Goal: Use online tool/utility: Utilize a website feature to perform a specific function

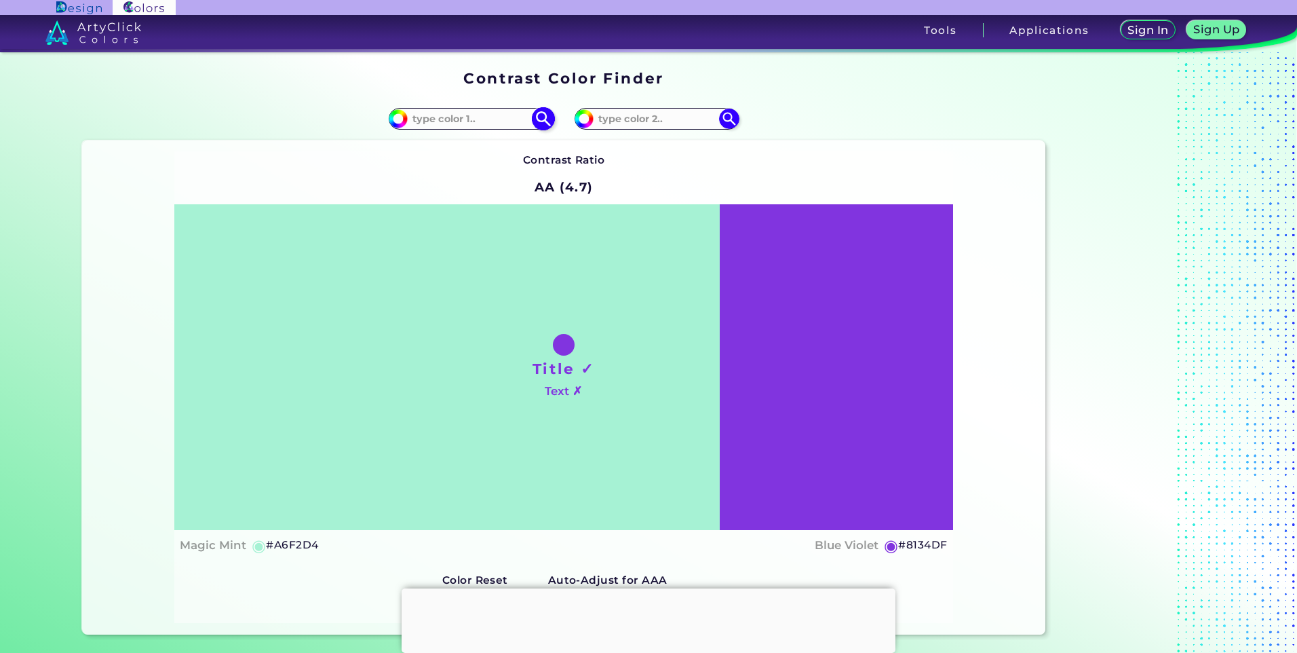
click at [465, 121] on input at bounding box center [471, 118] width 126 height 18
paste input "#b88f40"
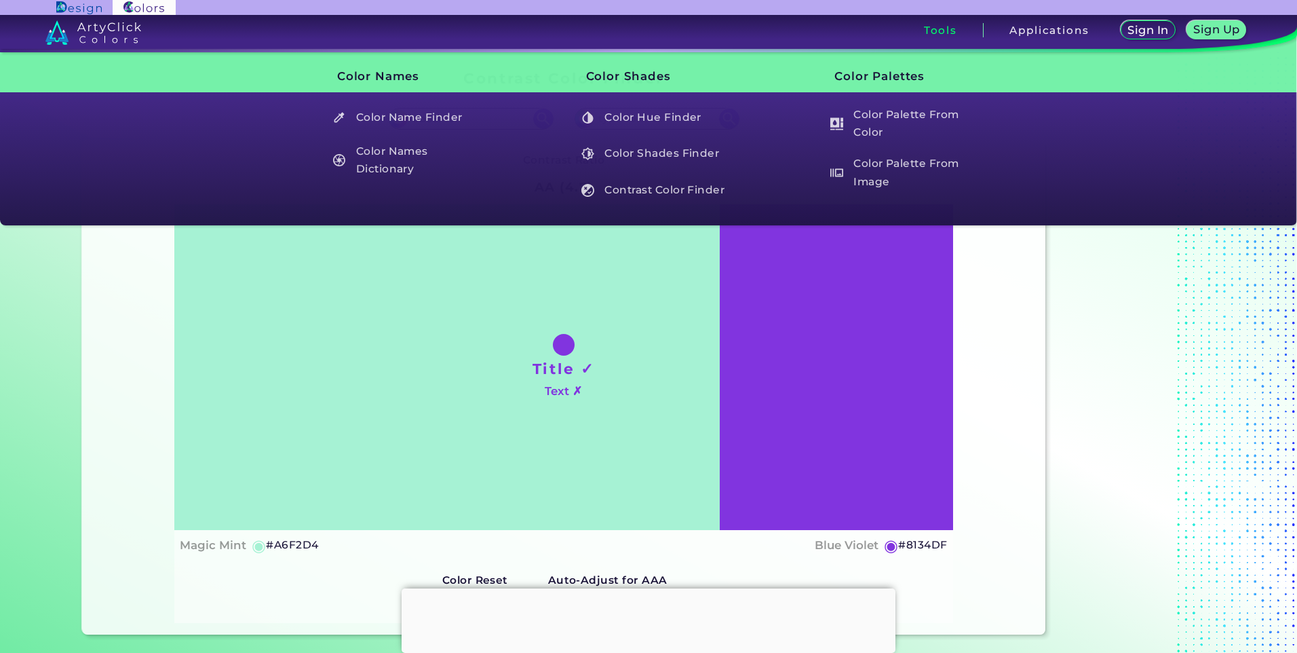
type input "#b88f40"
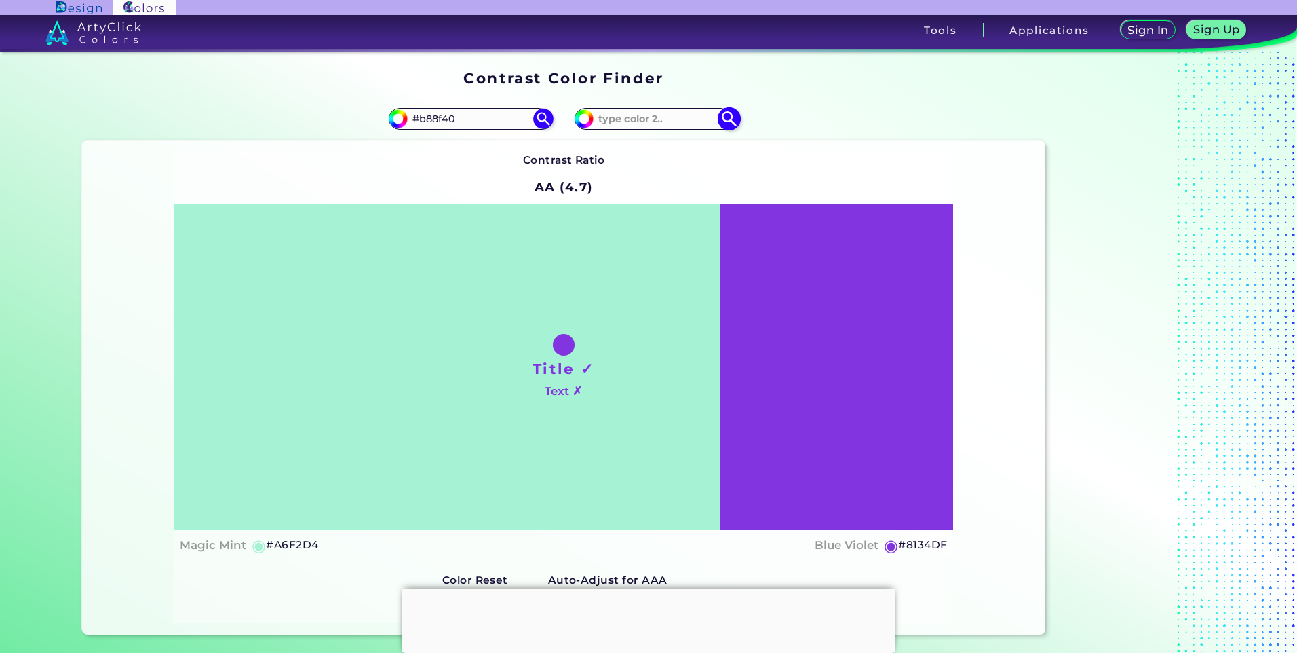
click at [657, 123] on input at bounding box center [657, 118] width 126 height 18
paste input "#0f0d0c"
type input "#0f0d0c"
click at [723, 120] on img at bounding box center [729, 119] width 24 height 24
type input "#0f0d0c"
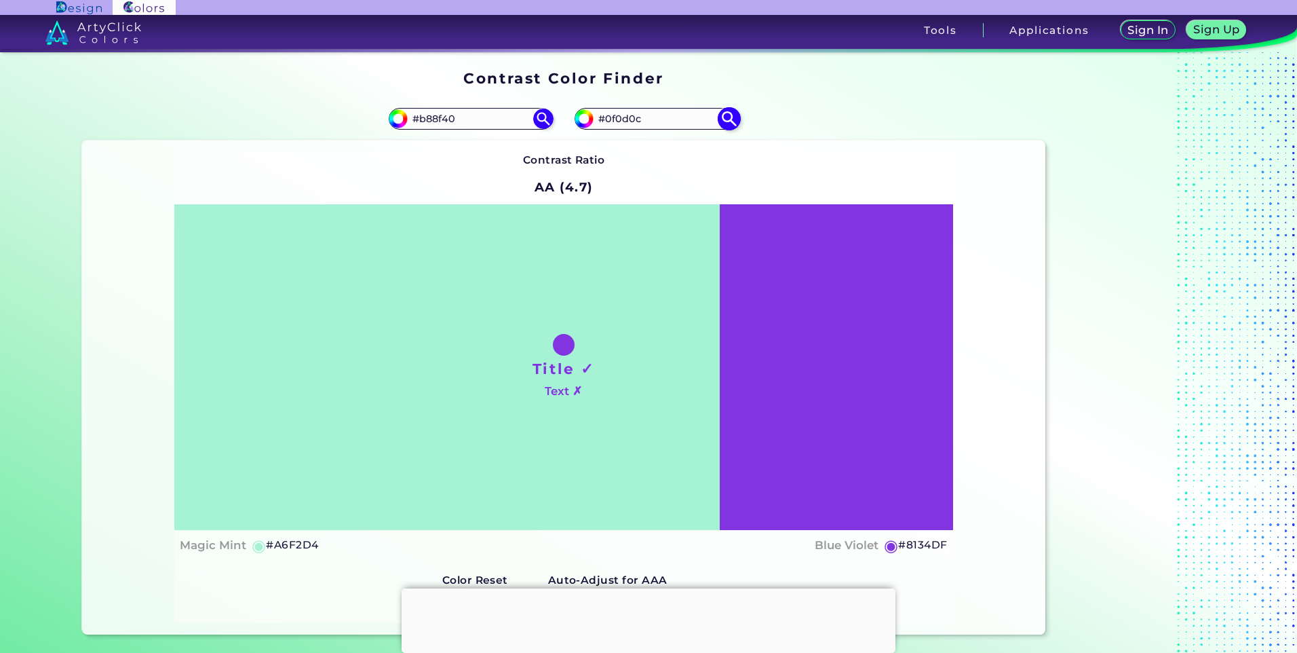
type input "#0F0D0C"
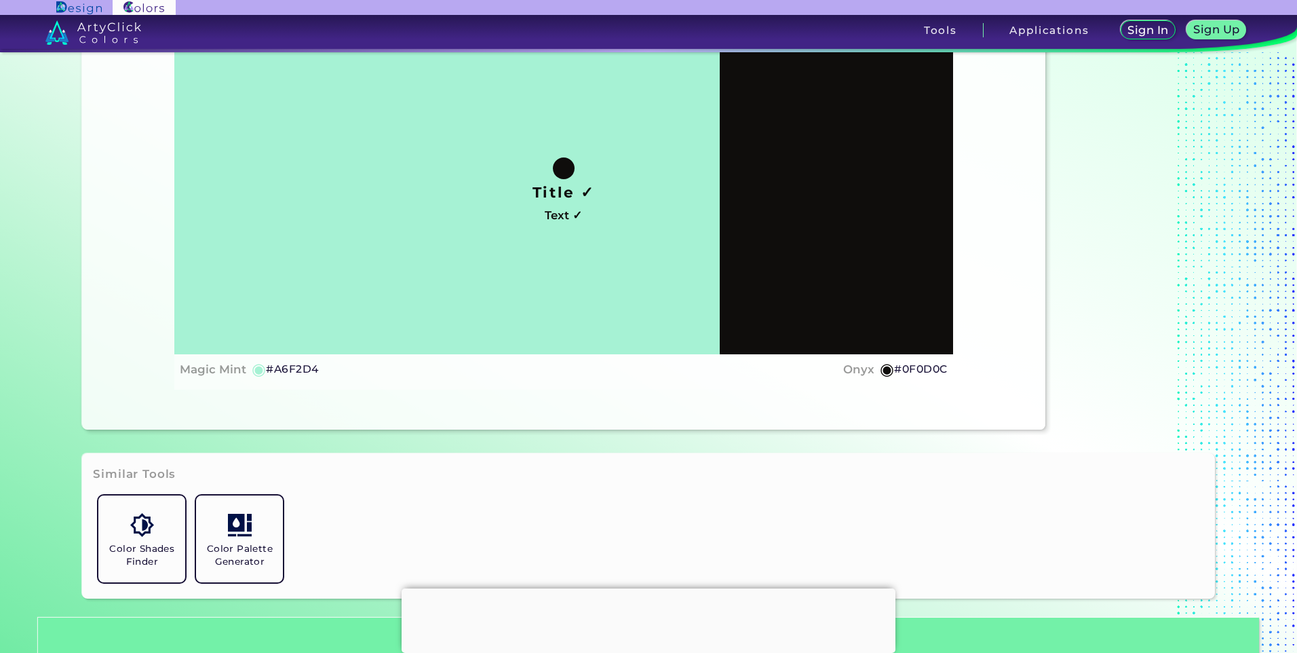
scroll to position [204, 0]
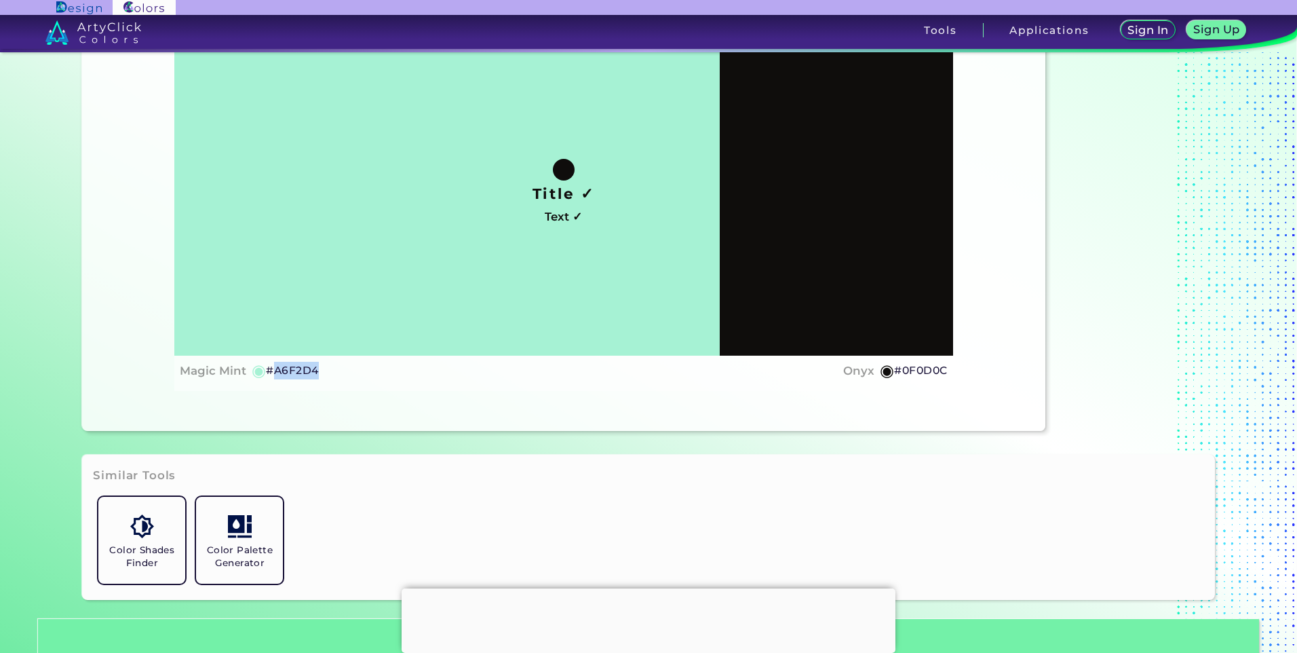
drag, startPoint x: 322, startPoint y: 368, endPoint x: 265, endPoint y: 375, distance: 56.8
click at [265, 375] on div "Magic Mint ◉ #A6F2D4 Onyx ◉ #0F0D0C" at bounding box center [563, 371] width 767 height 20
copy h5 "A6F2D4"
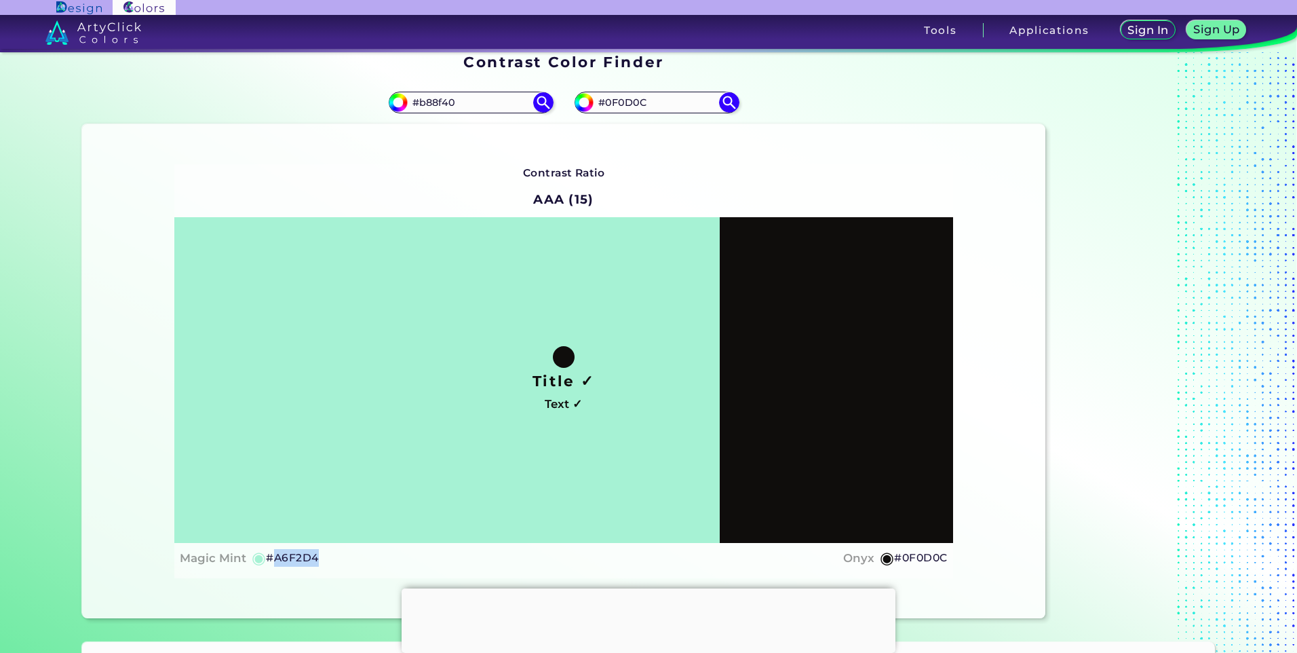
scroll to position [0, 0]
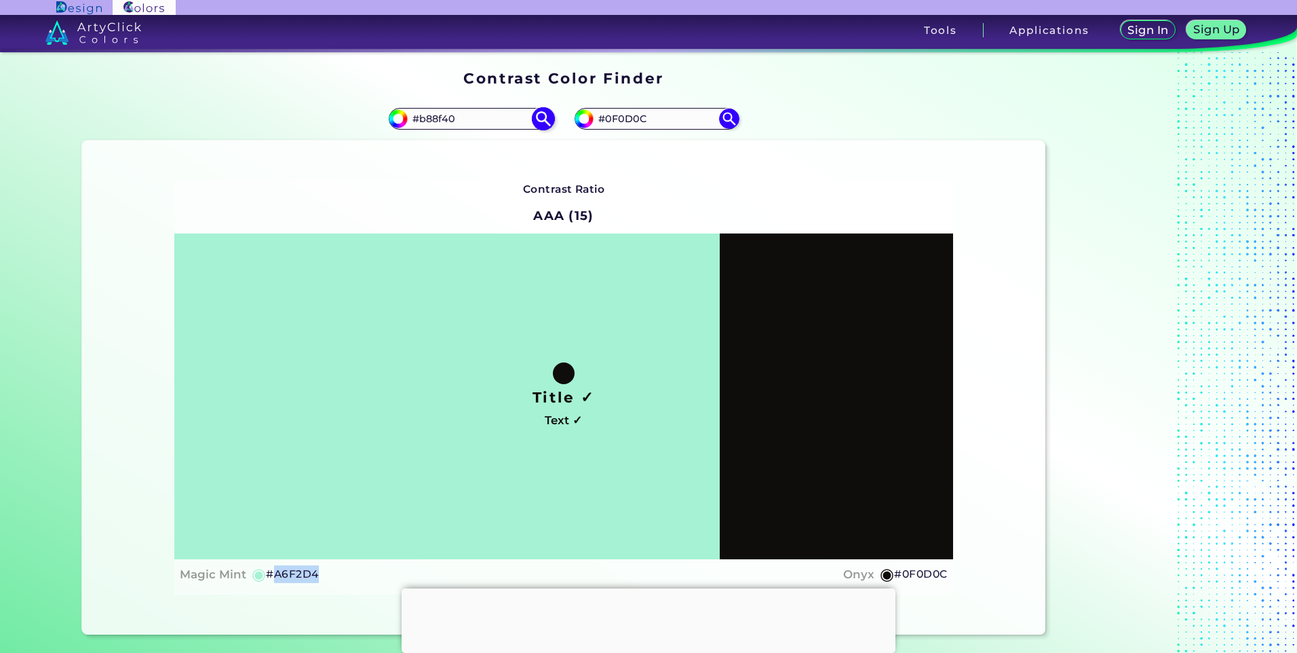
click at [545, 115] on img at bounding box center [543, 119] width 24 height 24
type input "#b88f40"
type input "#B88F40"
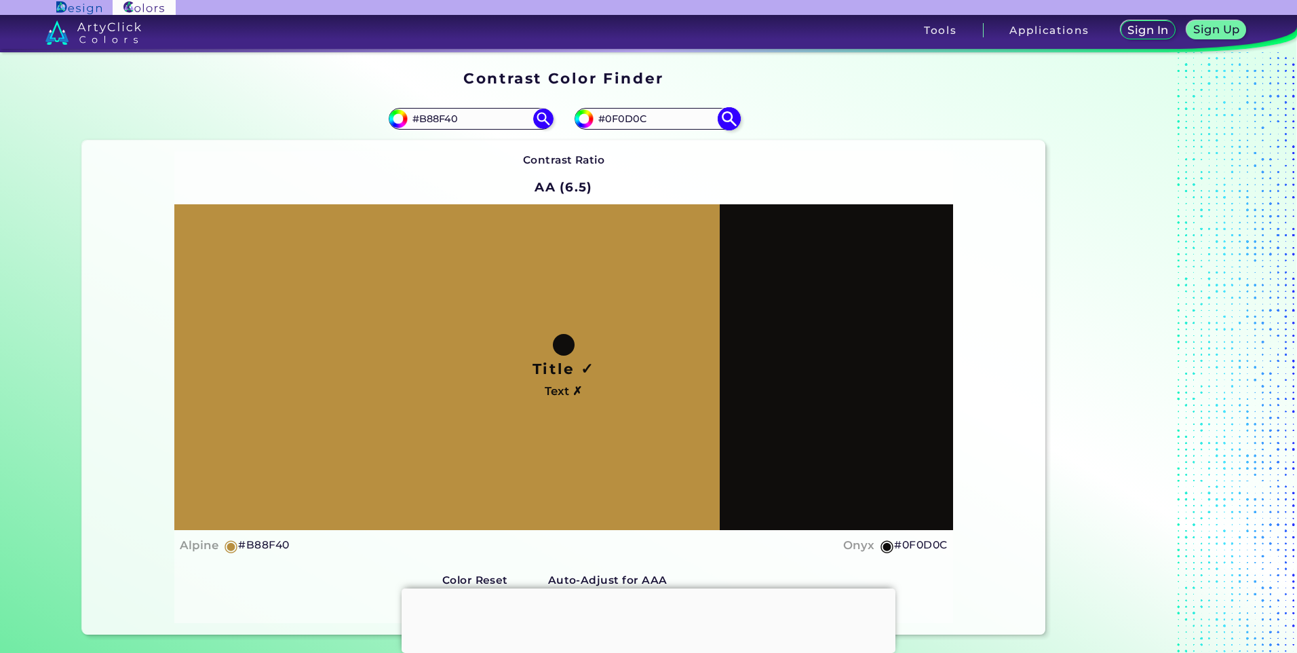
click at [719, 116] on img at bounding box center [729, 119] width 24 height 24
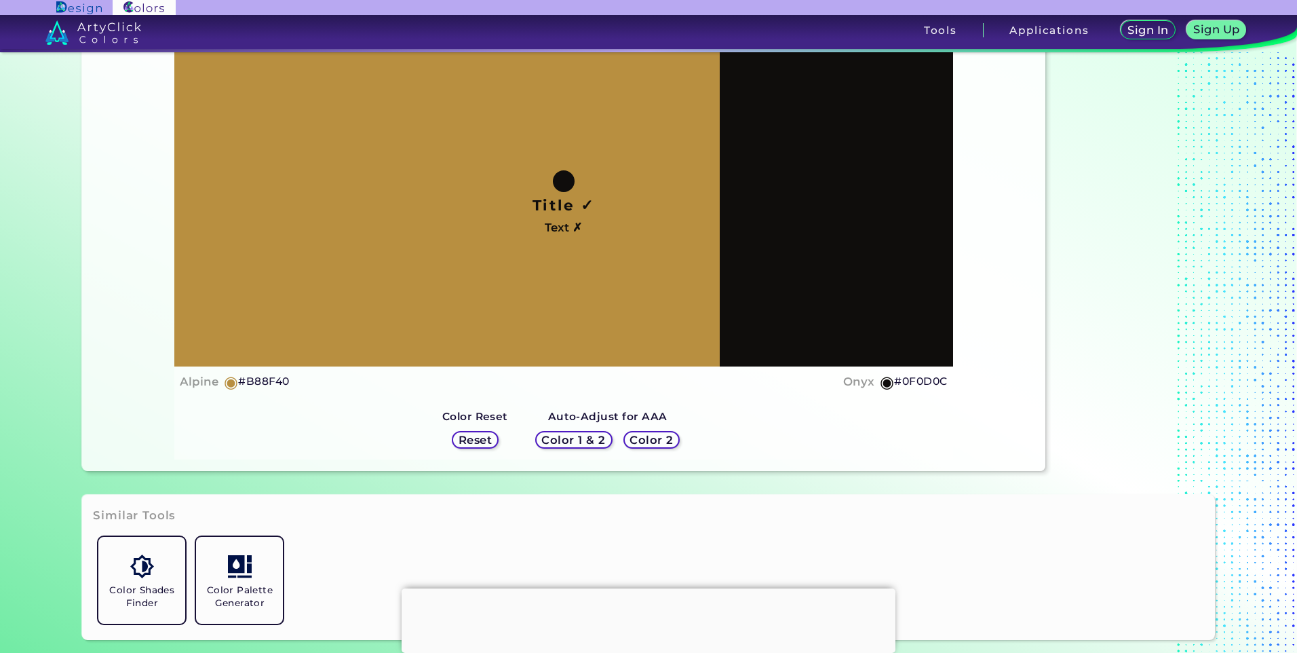
scroll to position [204, 0]
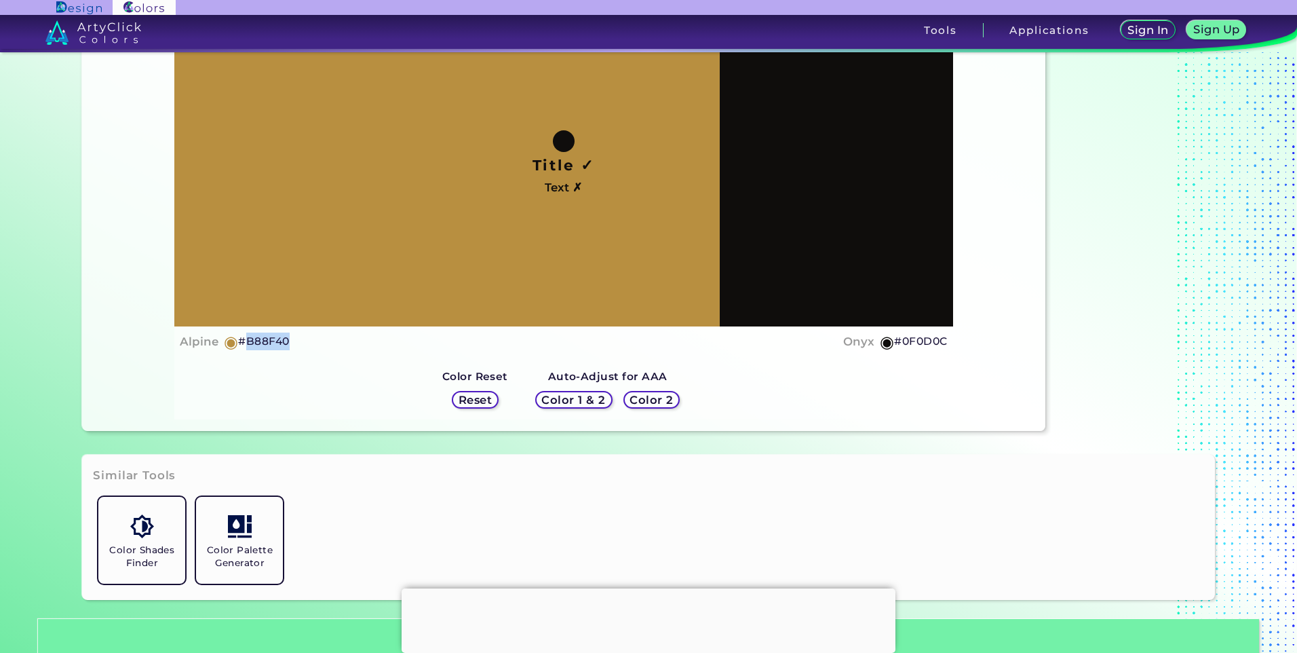
drag, startPoint x: 298, startPoint y: 336, endPoint x: 238, endPoint y: 346, distance: 60.4
click at [238, 346] on div "Alpine ◉ #B88F40 Onyx ◉ #0F0D0C" at bounding box center [563, 342] width 767 height 20
copy h5 "B88F40"
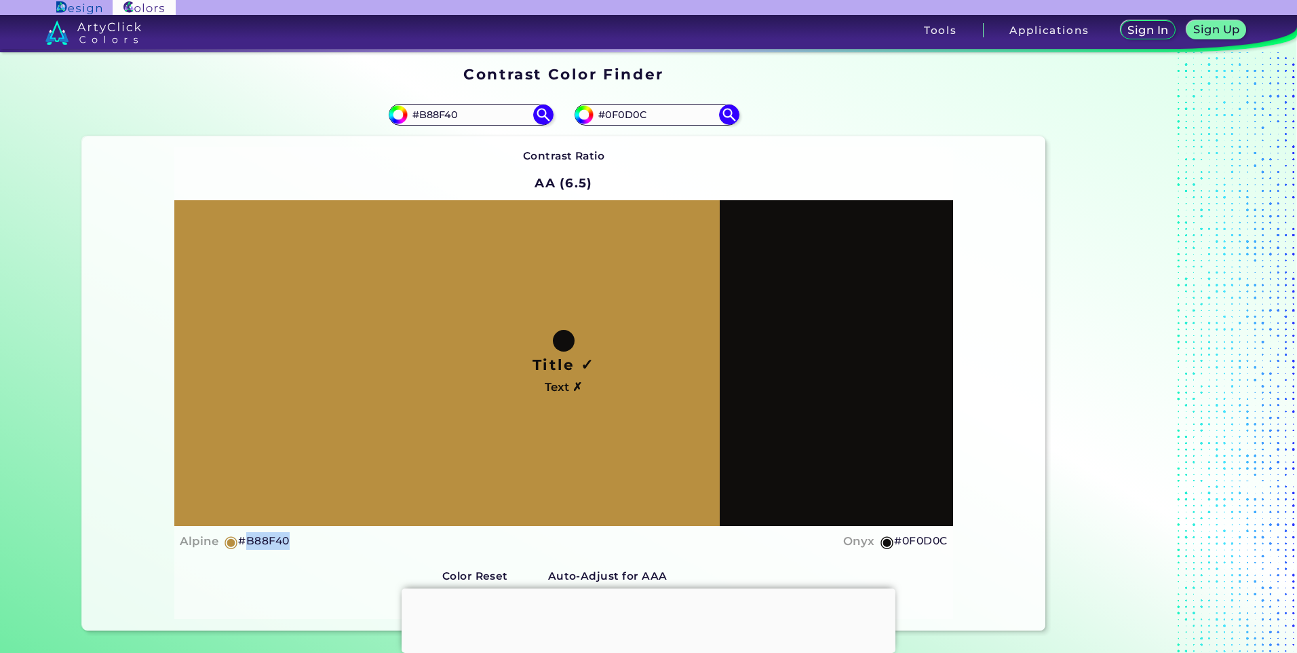
scroll to position [0, 0]
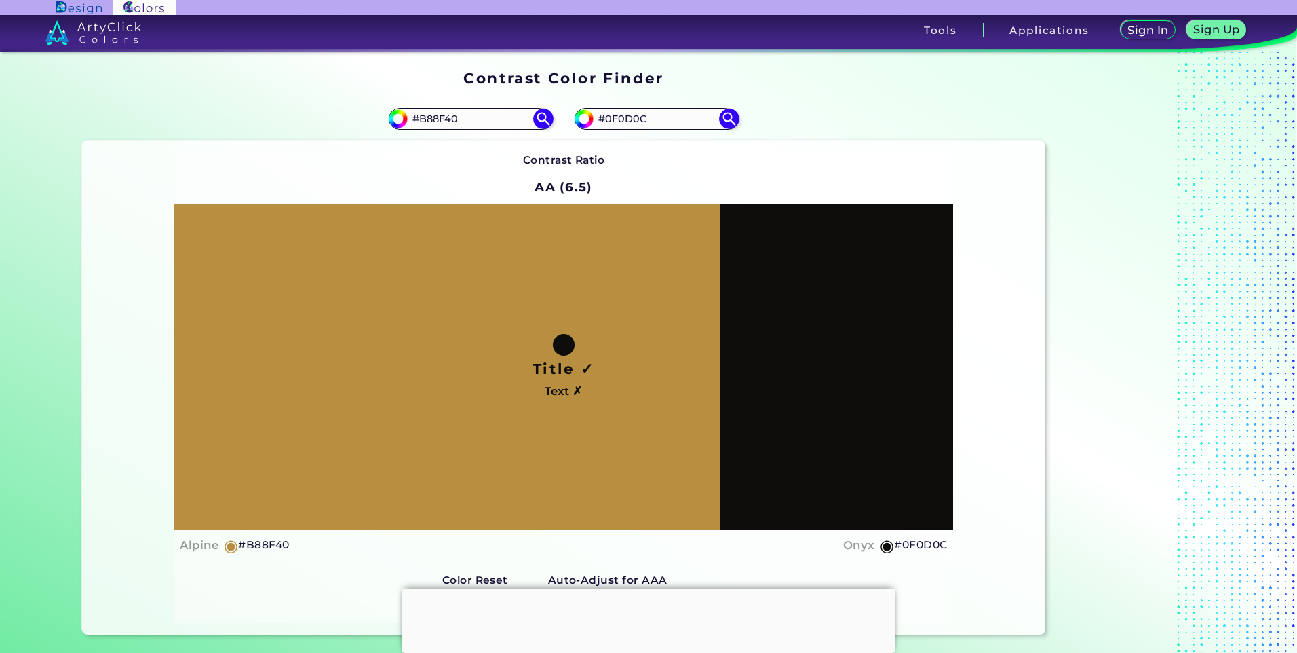
drag, startPoint x: 473, startPoint y: 123, endPoint x: 378, endPoint y: 136, distance: 96.5
click at [378, 136] on div "#b88f40 #B88F40" at bounding box center [323, 118] width 482 height 43
paste input "B88F40"
click at [542, 118] on img at bounding box center [543, 119] width 24 height 24
type input "#B88F40"
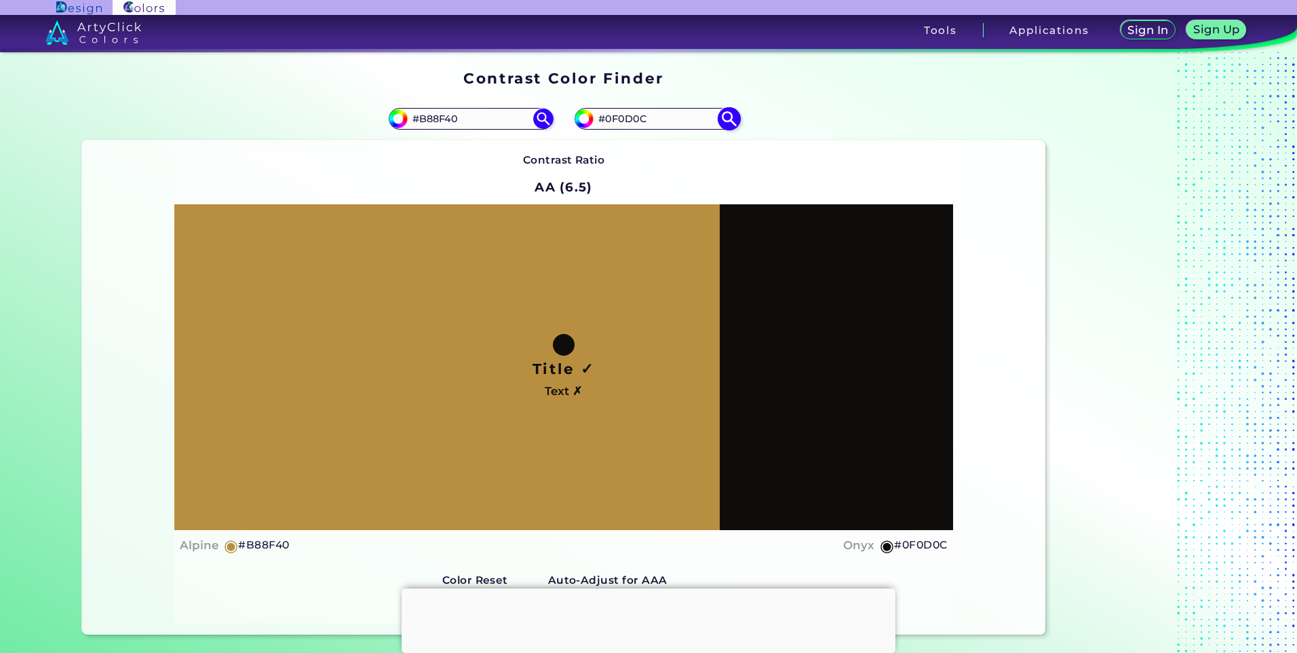
click at [722, 117] on img at bounding box center [729, 119] width 24 height 24
click at [545, 119] on img at bounding box center [543, 119] width 24 height 24
click at [543, 116] on img at bounding box center [543, 119] width 24 height 24
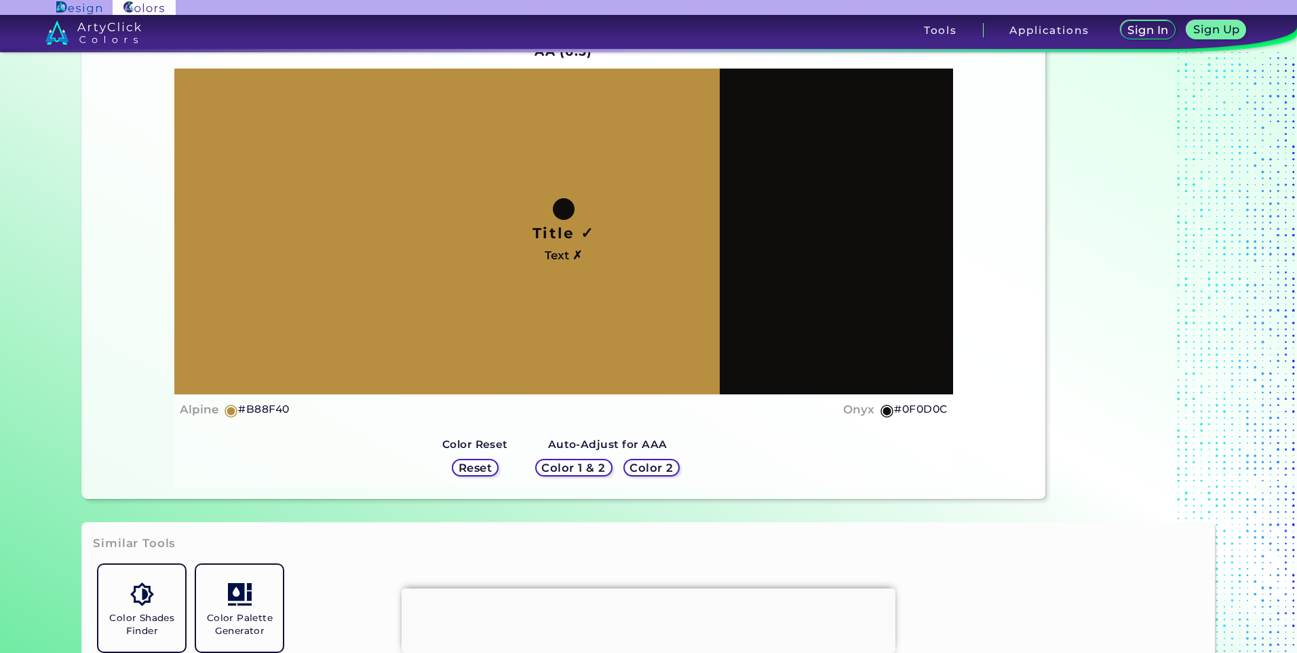
click at [469, 466] on h5 "Reset" at bounding box center [475, 467] width 33 height 11
click at [590, 469] on h5 "Color 1 & 2" at bounding box center [573, 468] width 64 height 12
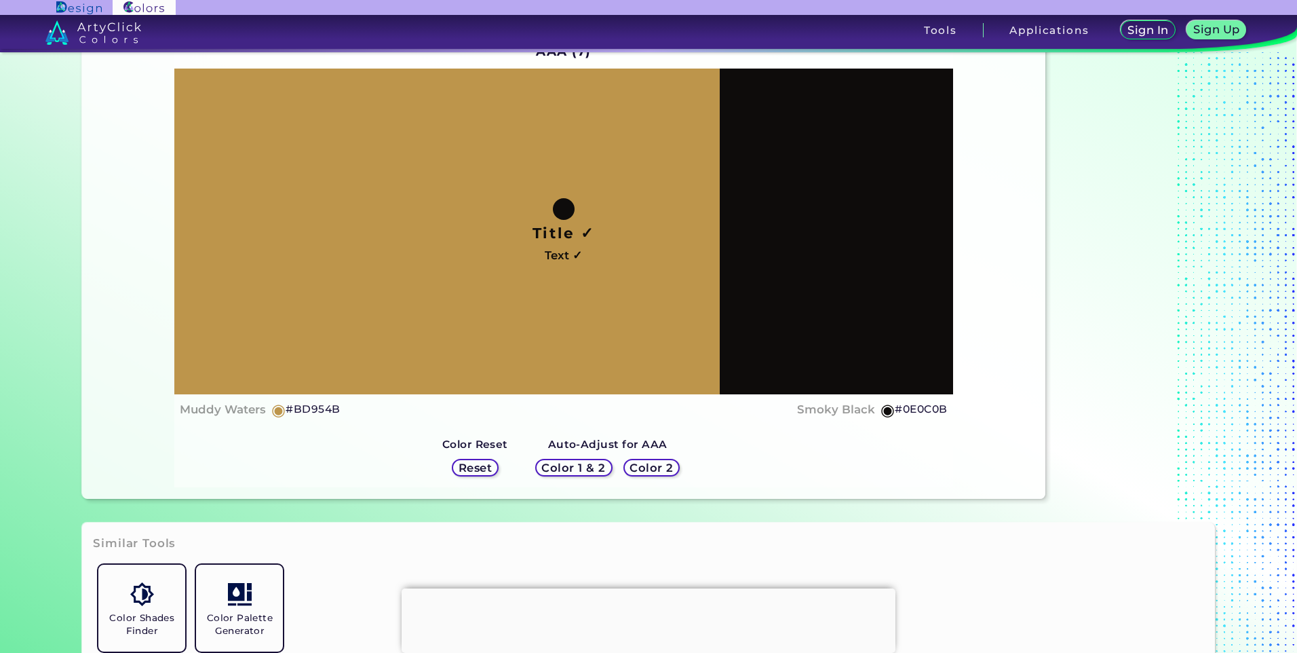
click at [590, 469] on h5 "Color 1 & 2" at bounding box center [574, 467] width 64 height 11
click at [644, 467] on h5 "Color 2" at bounding box center [652, 468] width 44 height 12
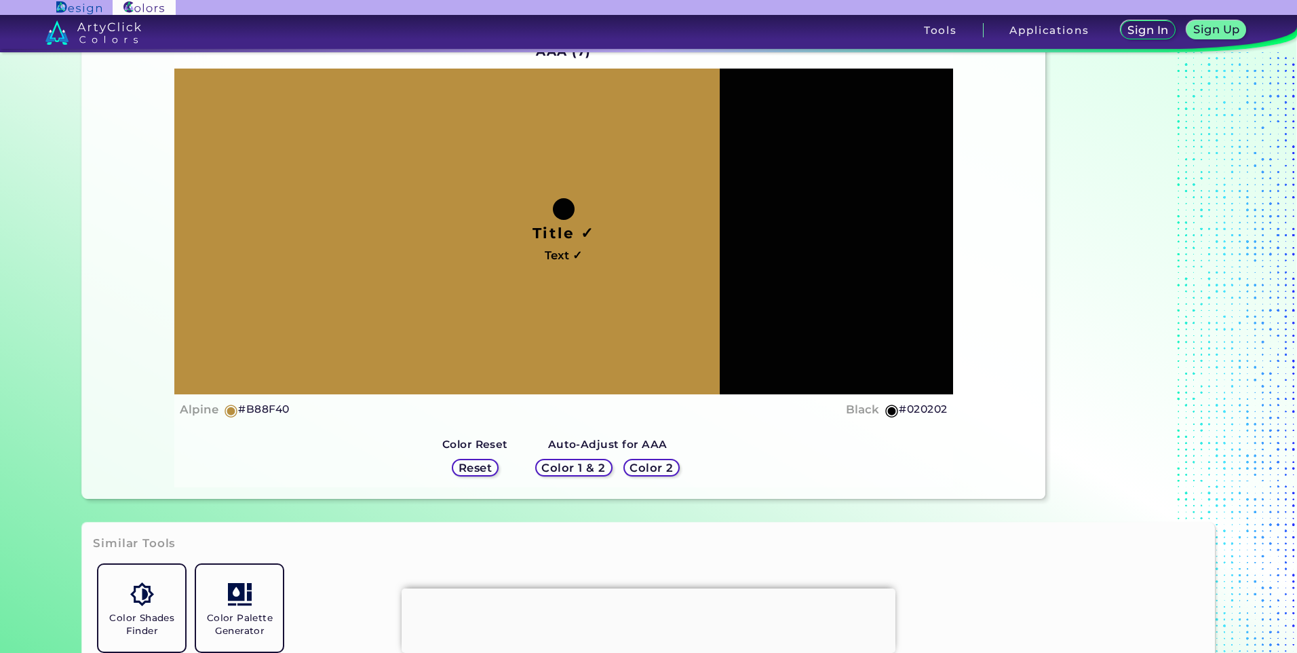
click at [581, 469] on h5 "Color 1 & 2" at bounding box center [573, 468] width 66 height 12
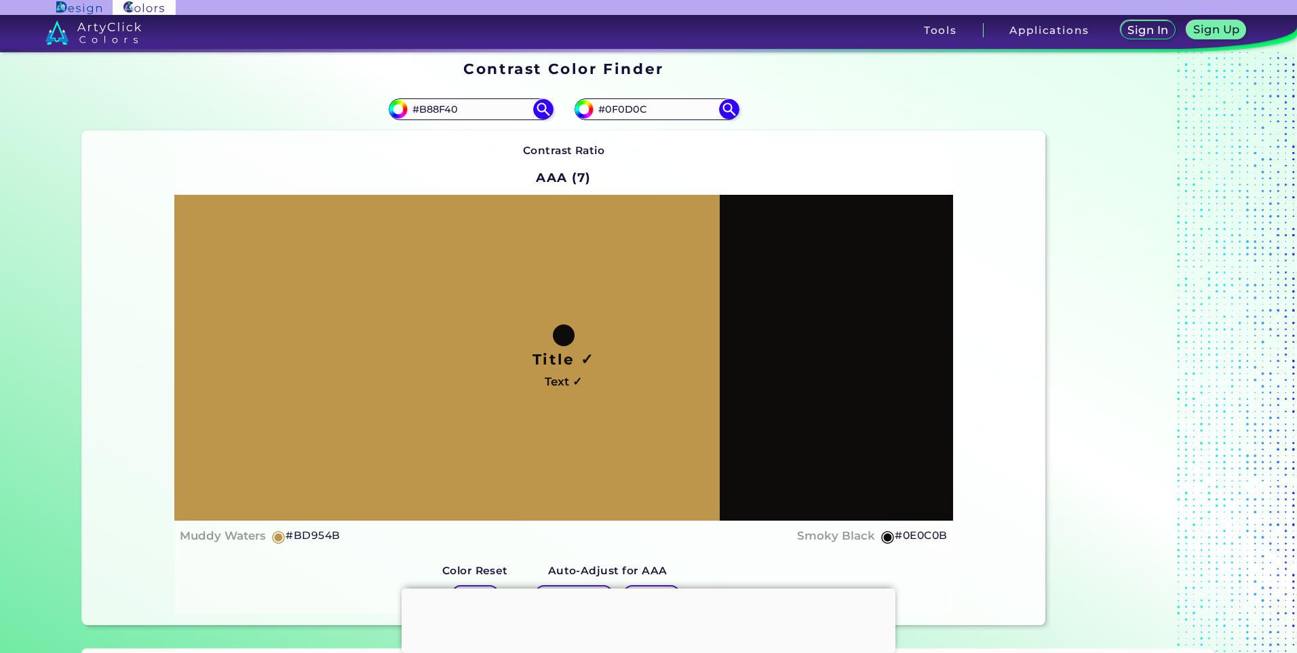
scroll to position [0, 0]
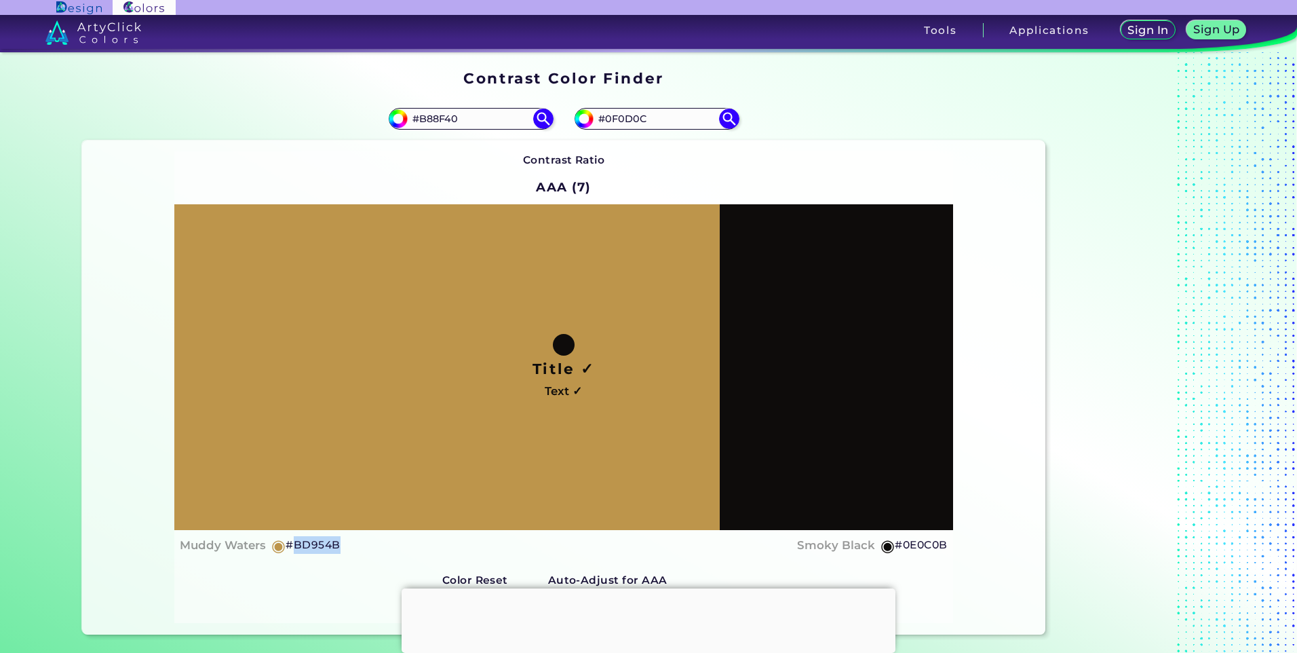
drag, startPoint x: 355, startPoint y: 541, endPoint x: 290, endPoint y: 548, distance: 65.5
click at [290, 548] on div "[PERSON_NAME] ◉ #BD954B Smoky Black ◉ #0E0C0B" at bounding box center [563, 545] width 767 height 20
copy h5 "BD954B"
